Goal: Task Accomplishment & Management: Complete application form

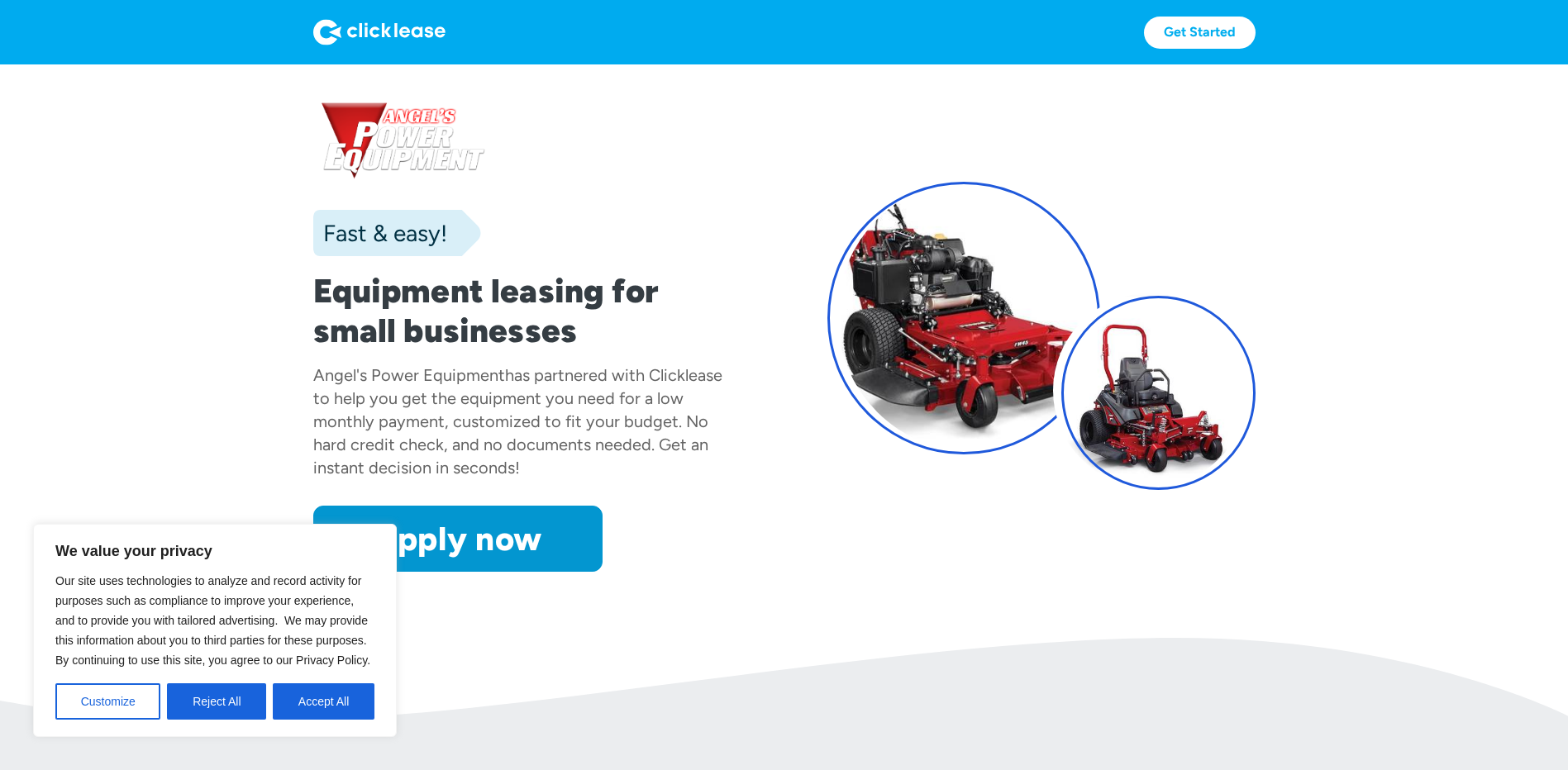
click at [350, 694] on button "Accept All" at bounding box center [324, 701] width 102 height 36
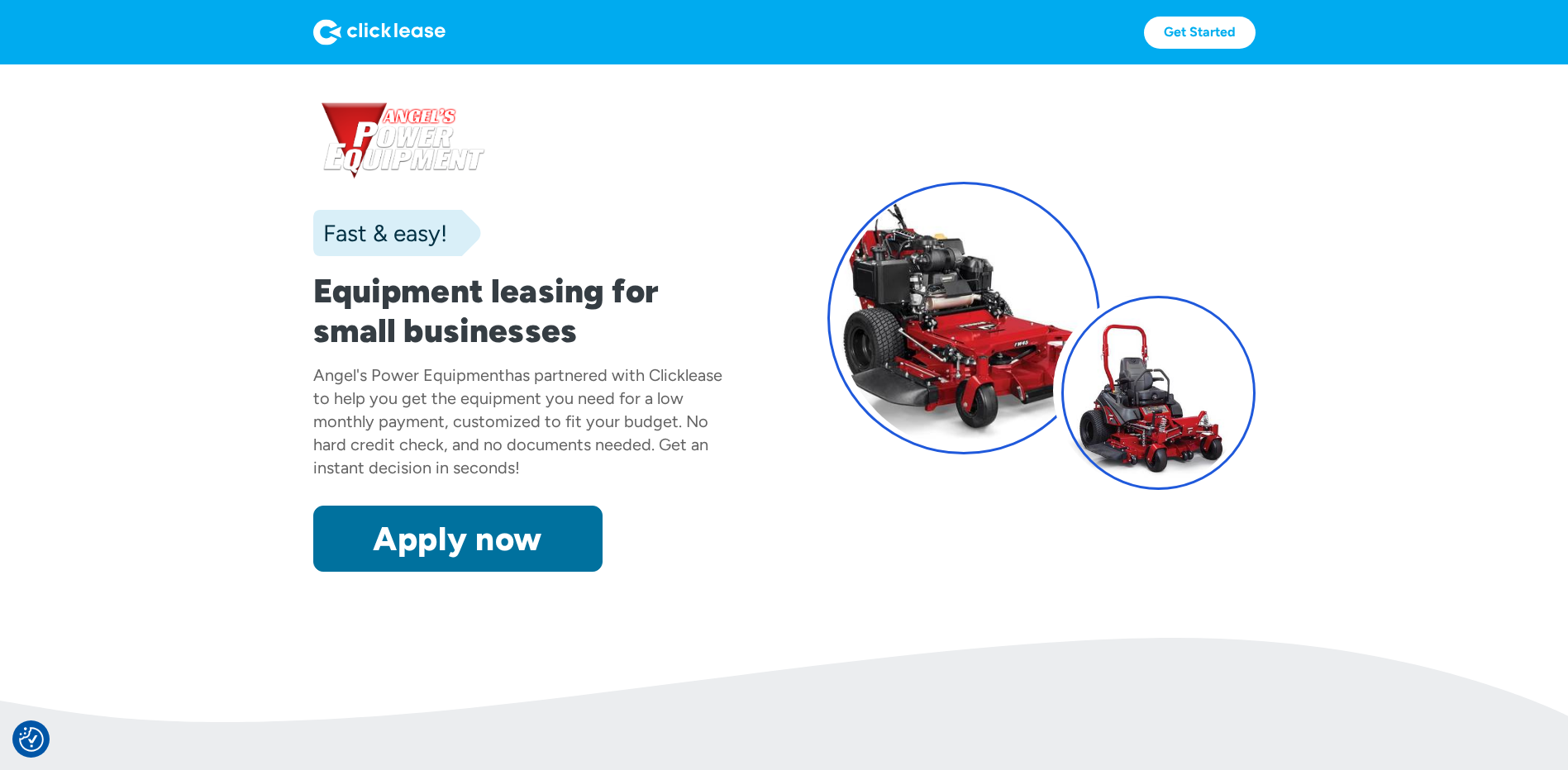
click at [488, 531] on link "Apply now" at bounding box center [457, 539] width 289 height 66
